Goal: Task Accomplishment & Management: Manage account settings

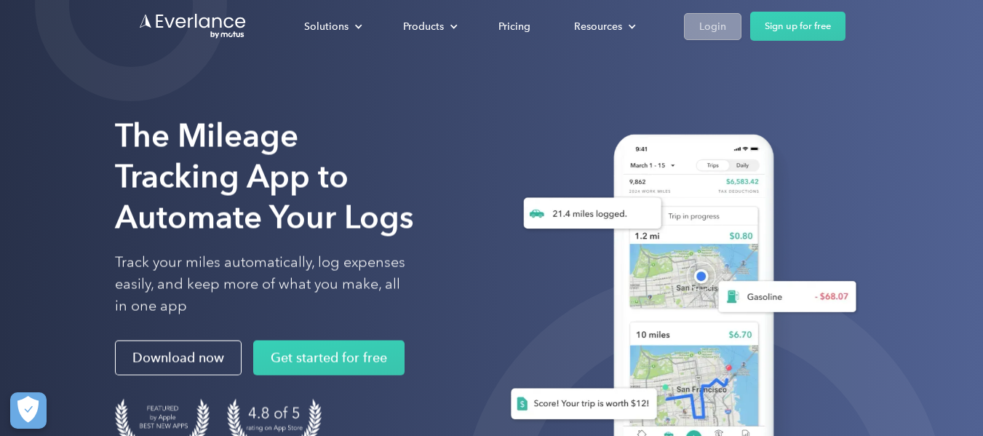
click at [703, 18] on div "Login" at bounding box center [712, 26] width 27 height 18
